Goal: Task Accomplishment & Management: Manage account settings

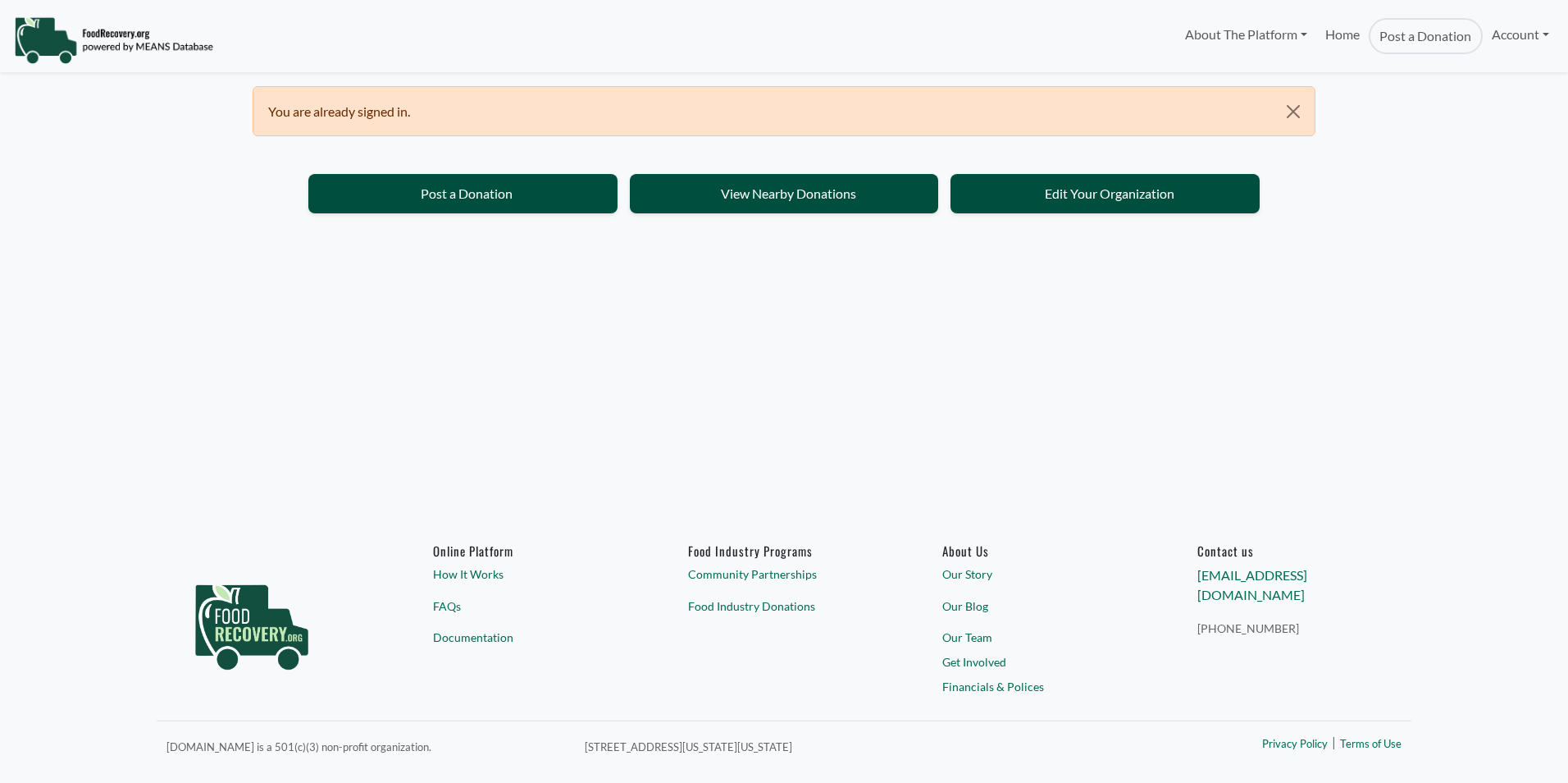
select select "Language Translate Widget"
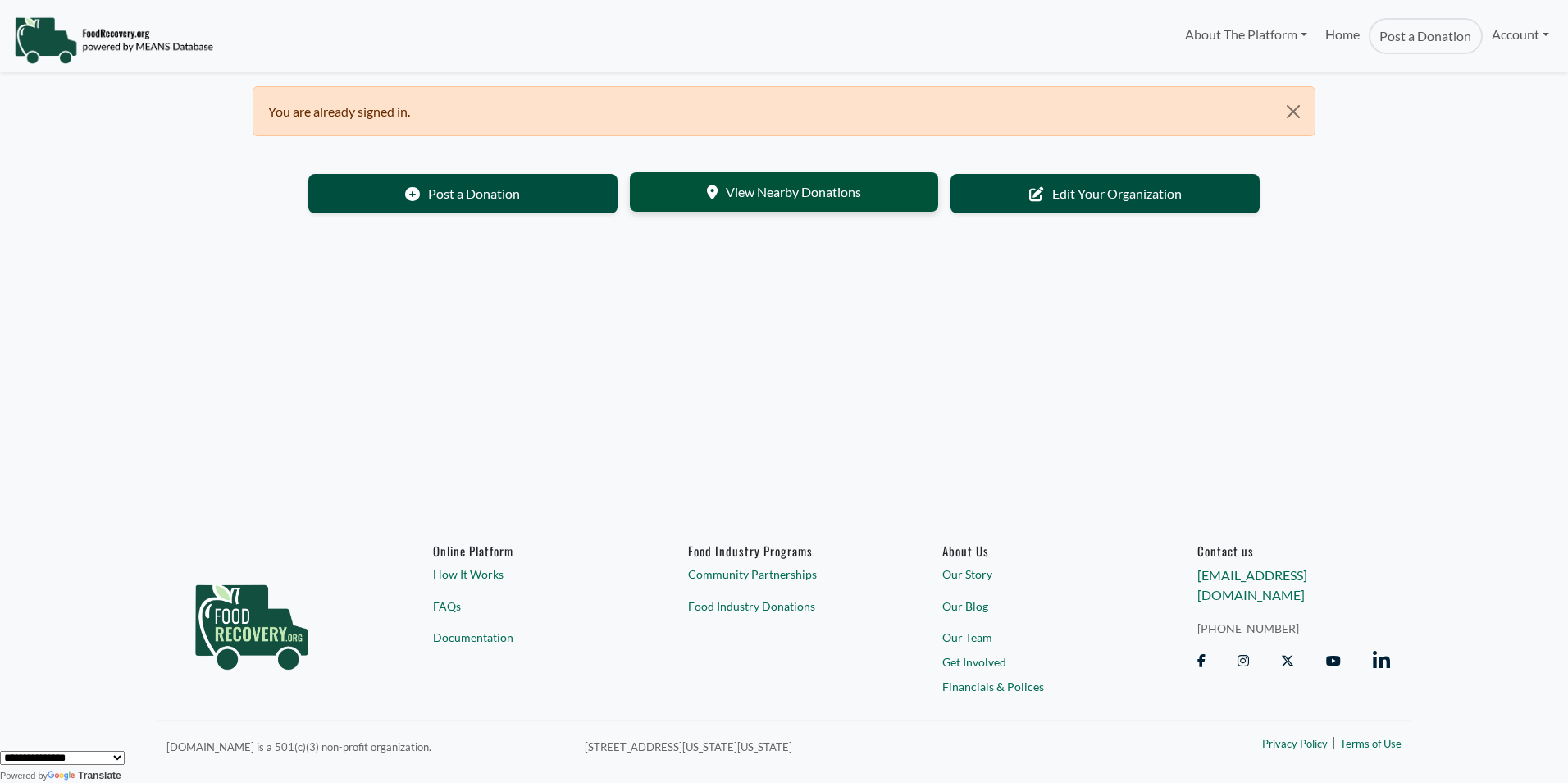
click at [772, 195] on link "View Nearby Donations" at bounding box center [784, 191] width 310 height 40
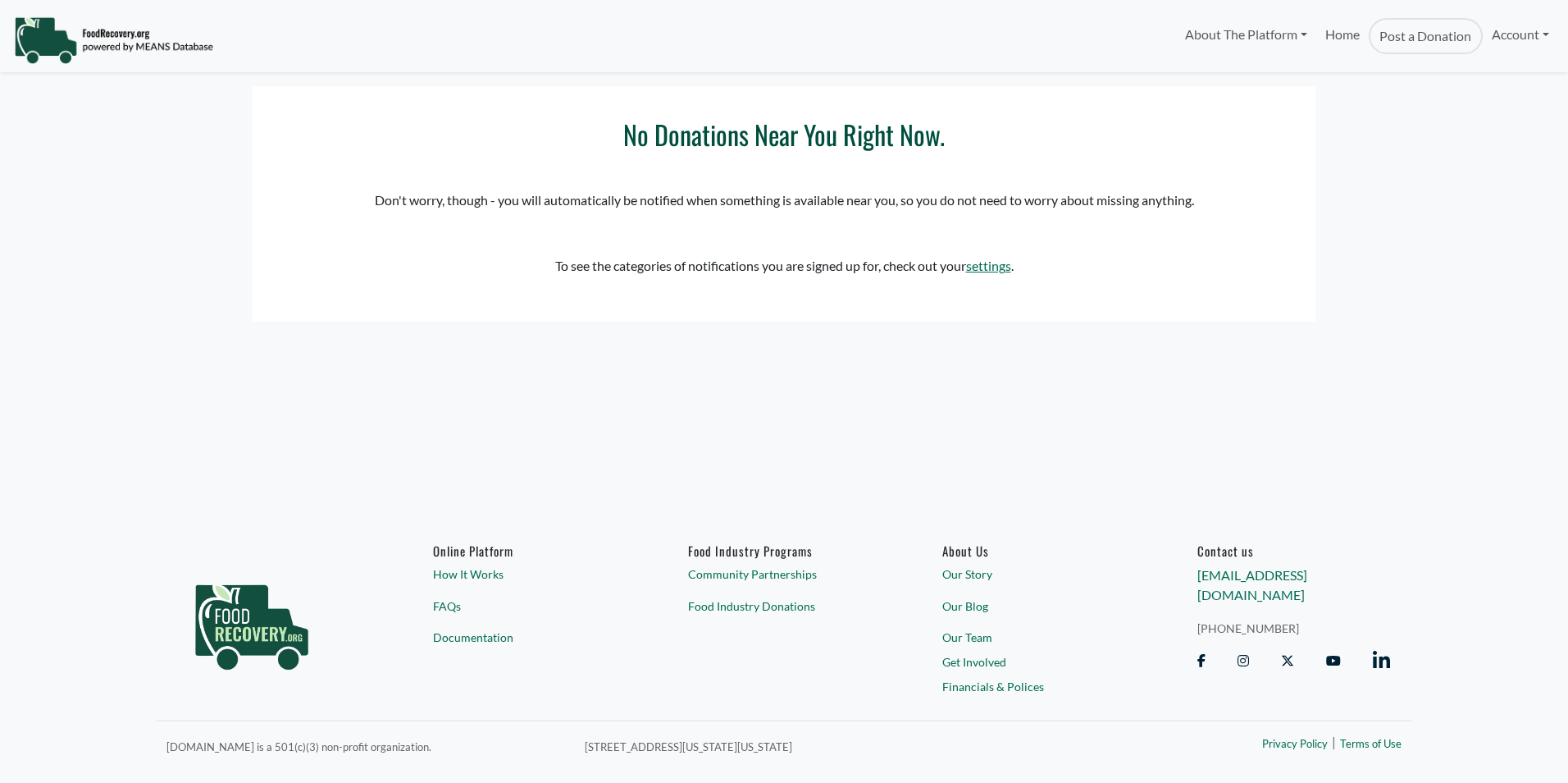
select select "Language Translate Widget"
click at [975, 263] on link "settings" at bounding box center [989, 265] width 45 height 16
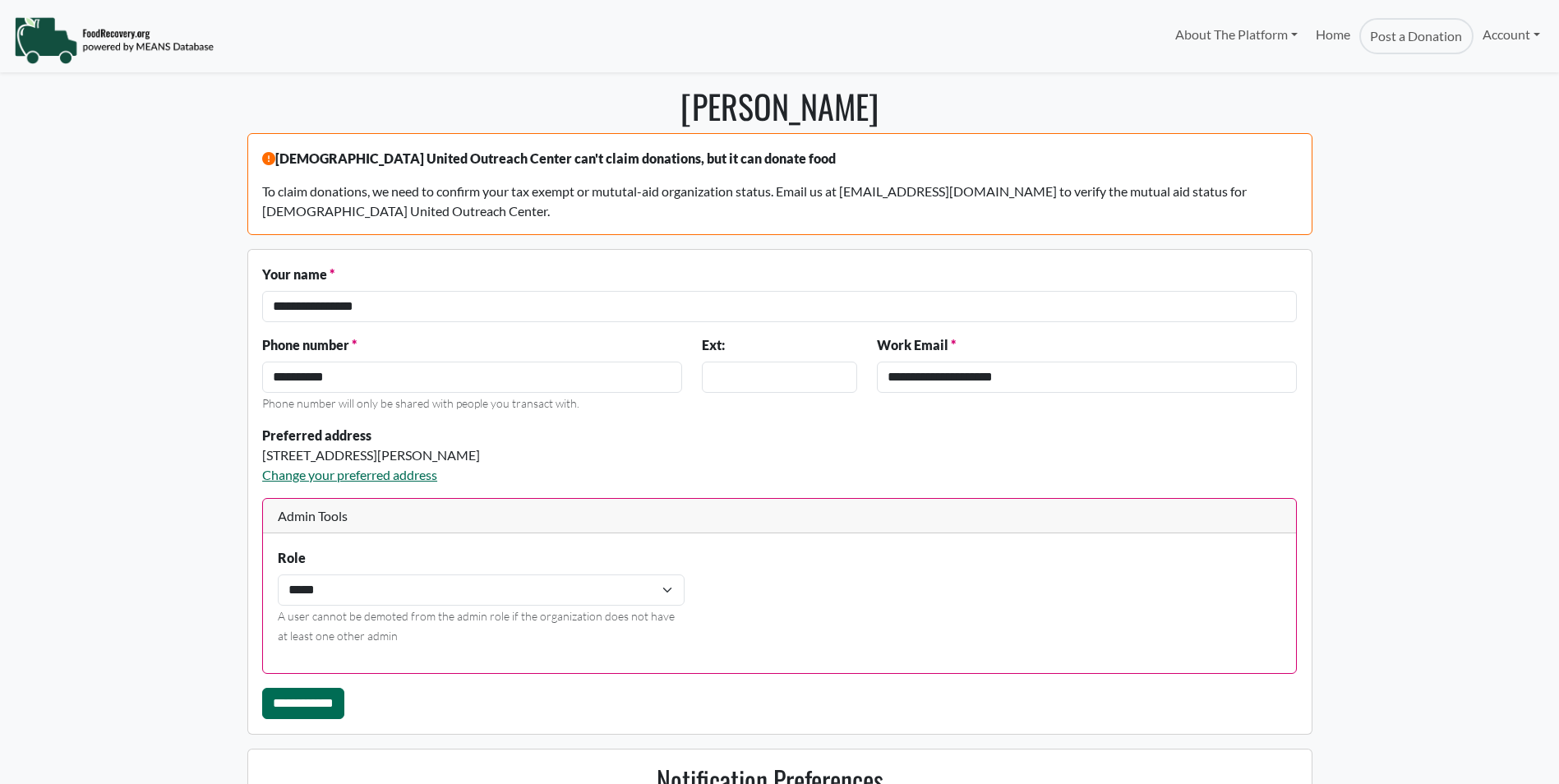
select select "Language Translate Widget"
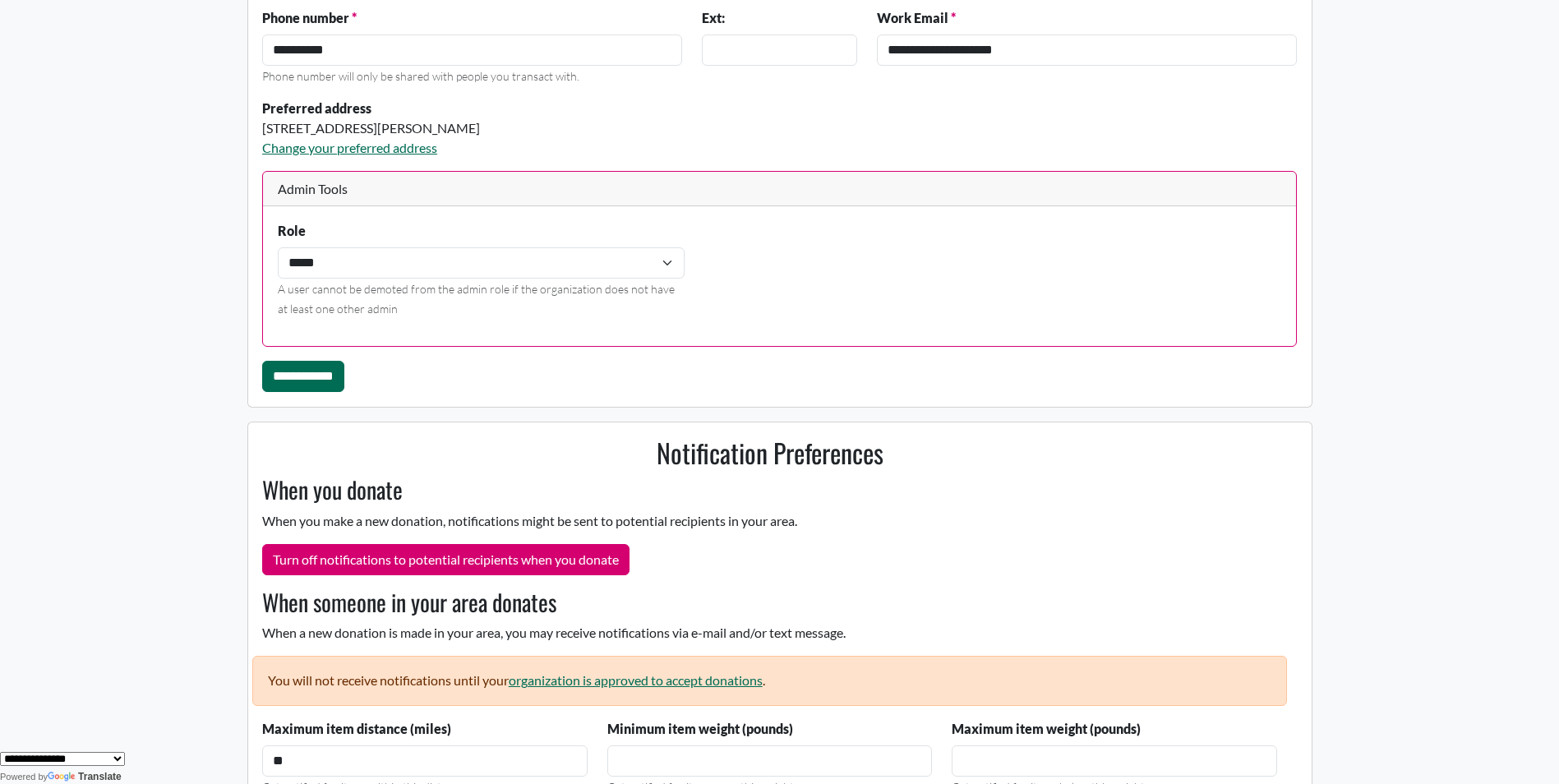
scroll to position [329, 0]
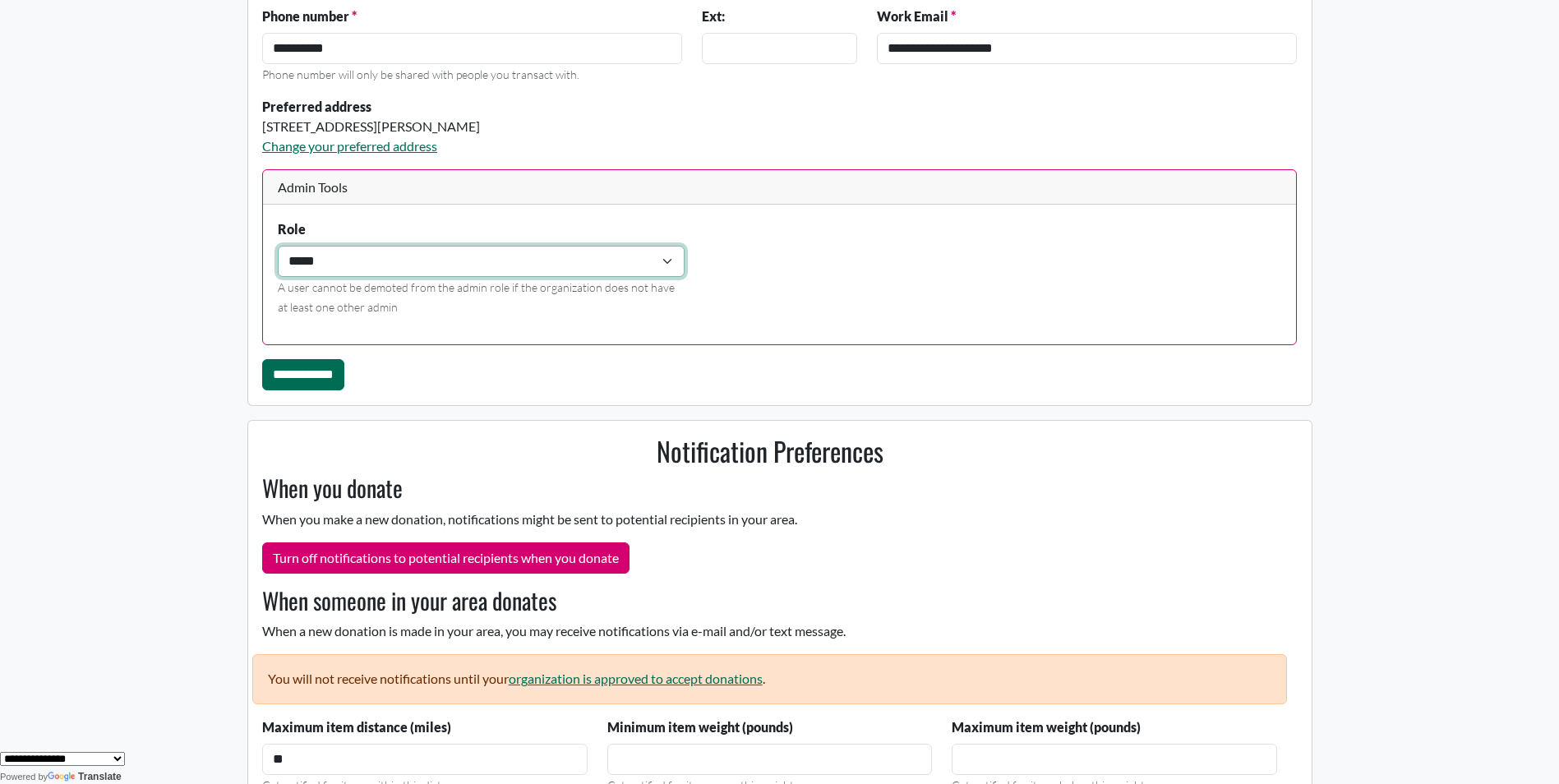
click at [603, 264] on select "**** *****" at bounding box center [480, 261] width 406 height 31
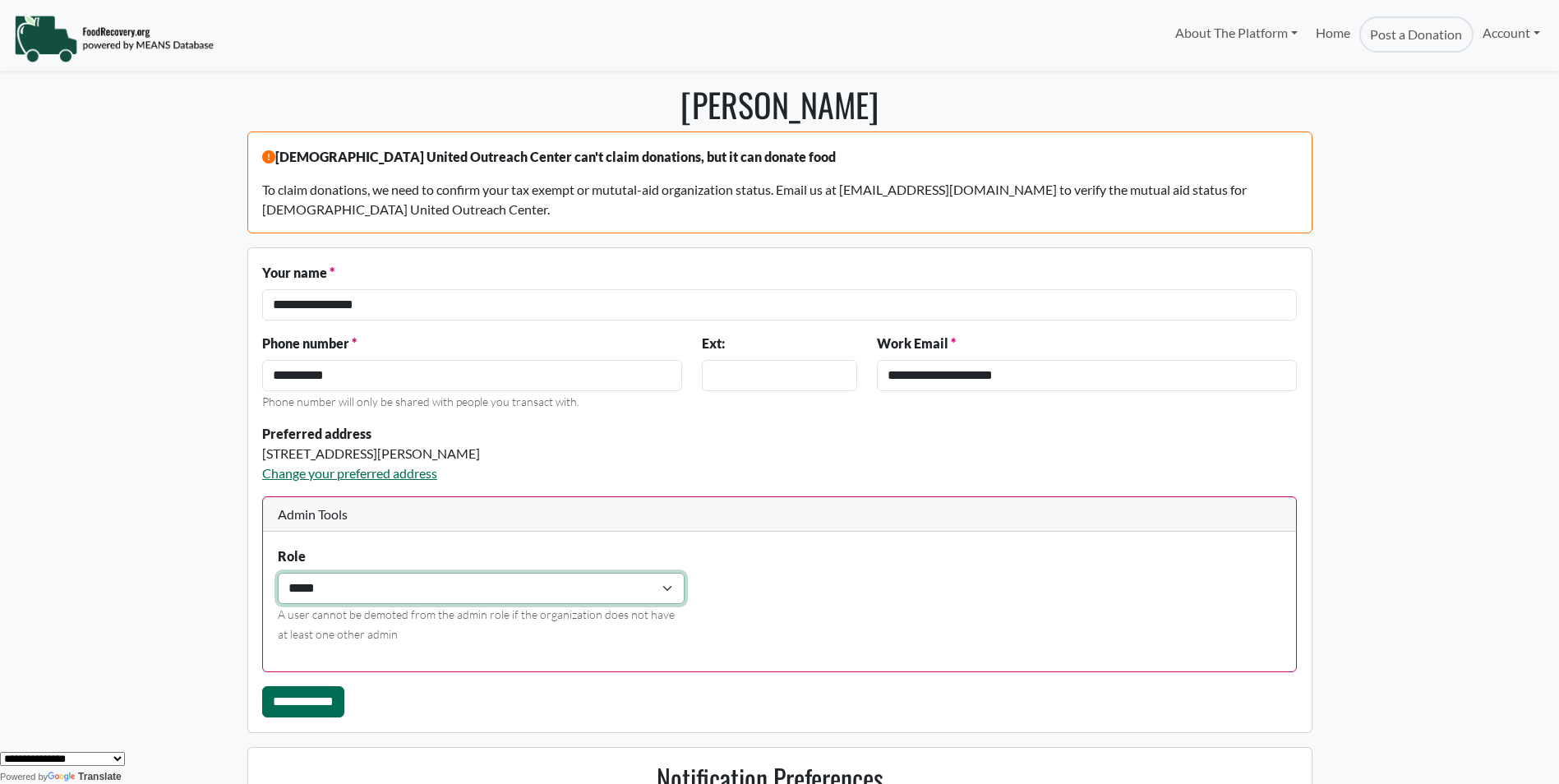
scroll to position [0, 0]
